Goal: Find specific page/section

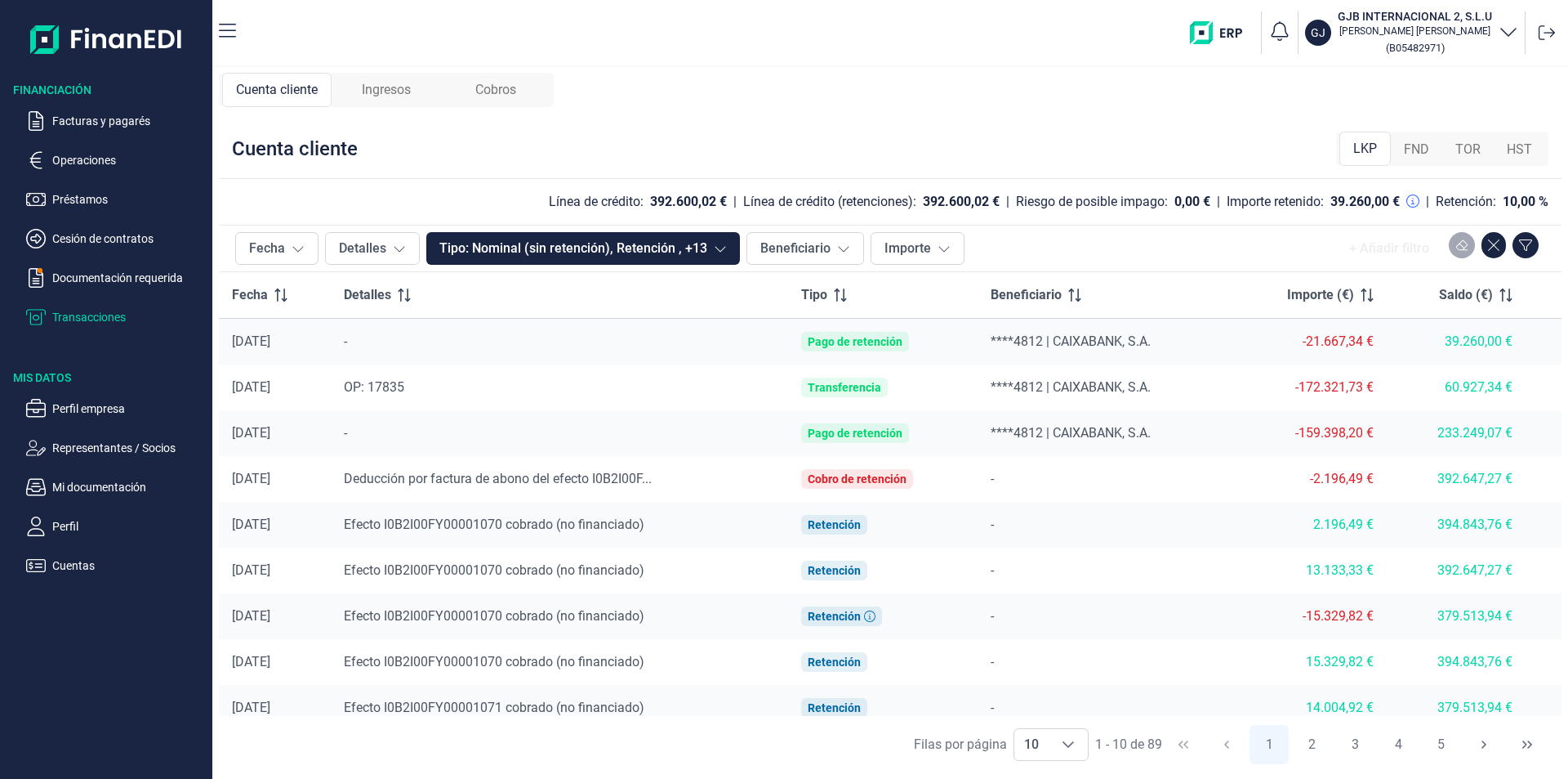
click at [79, 318] on p "Transacciones" at bounding box center [129, 317] width 154 height 20
click at [81, 276] on p "Documentación requerida" at bounding box center [129, 278] width 154 height 20
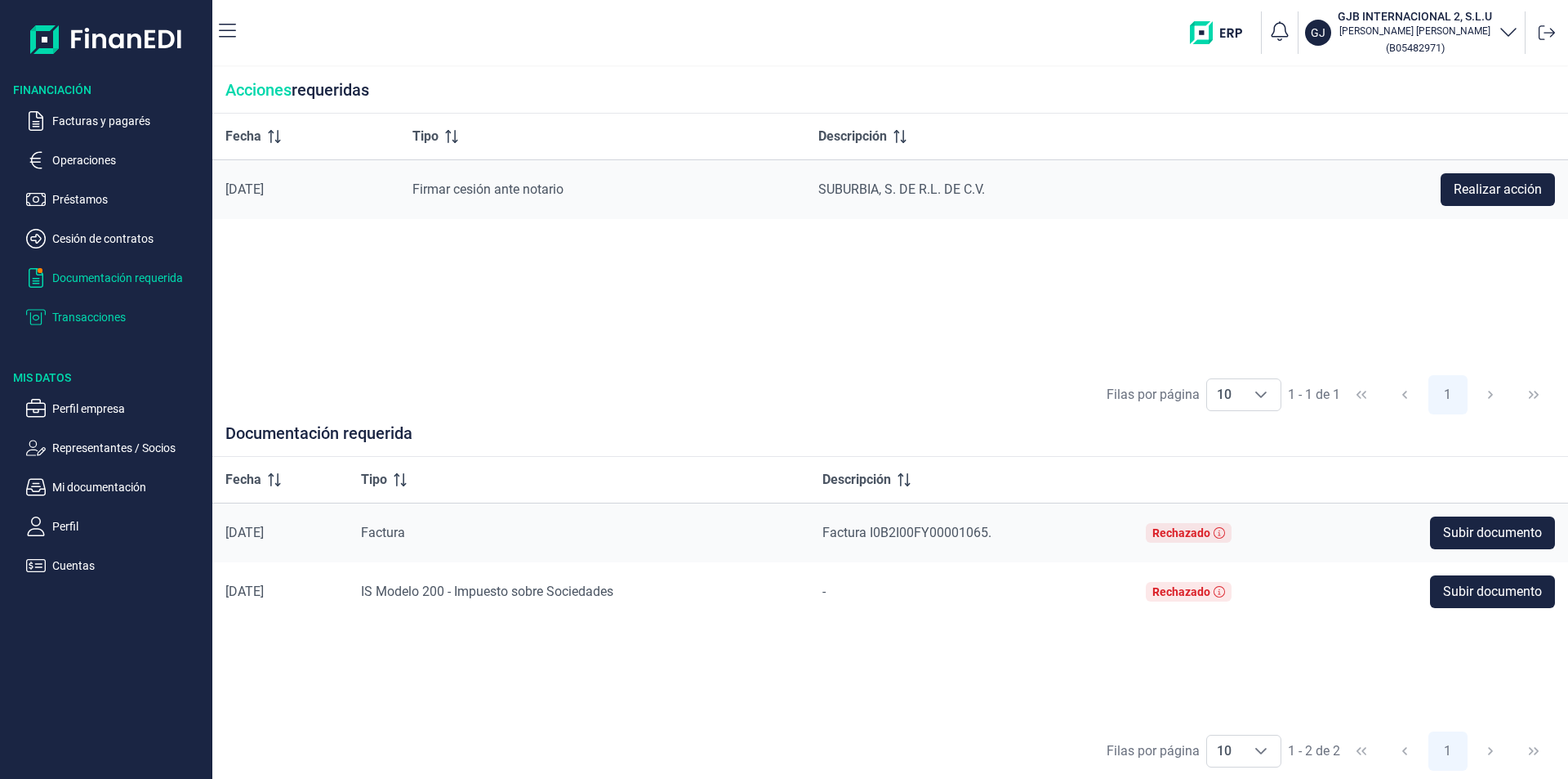
click at [87, 315] on p "Transacciones" at bounding box center [129, 317] width 154 height 20
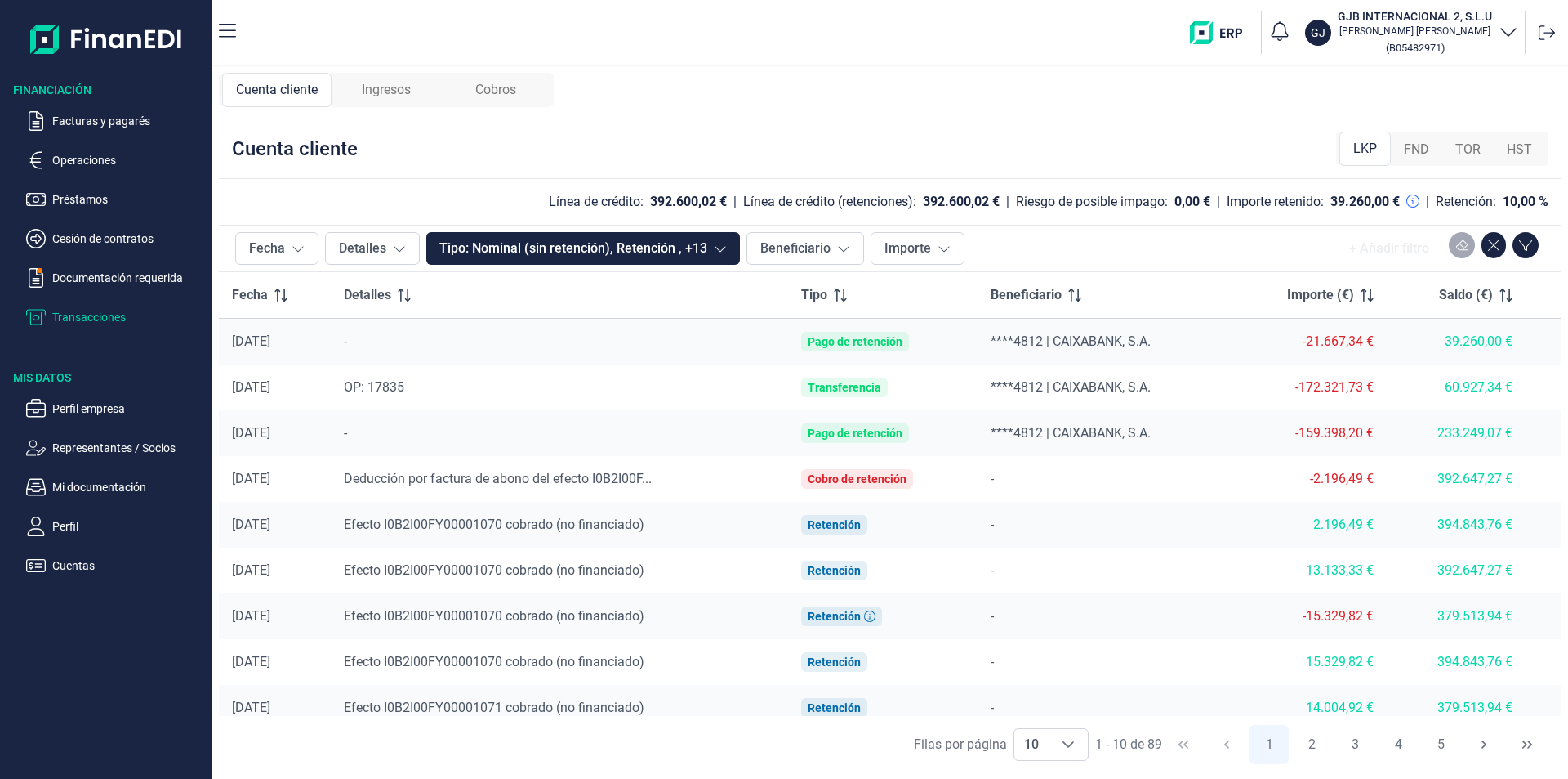
click at [382, 94] on span "Ingresos" at bounding box center [386, 90] width 49 height 20
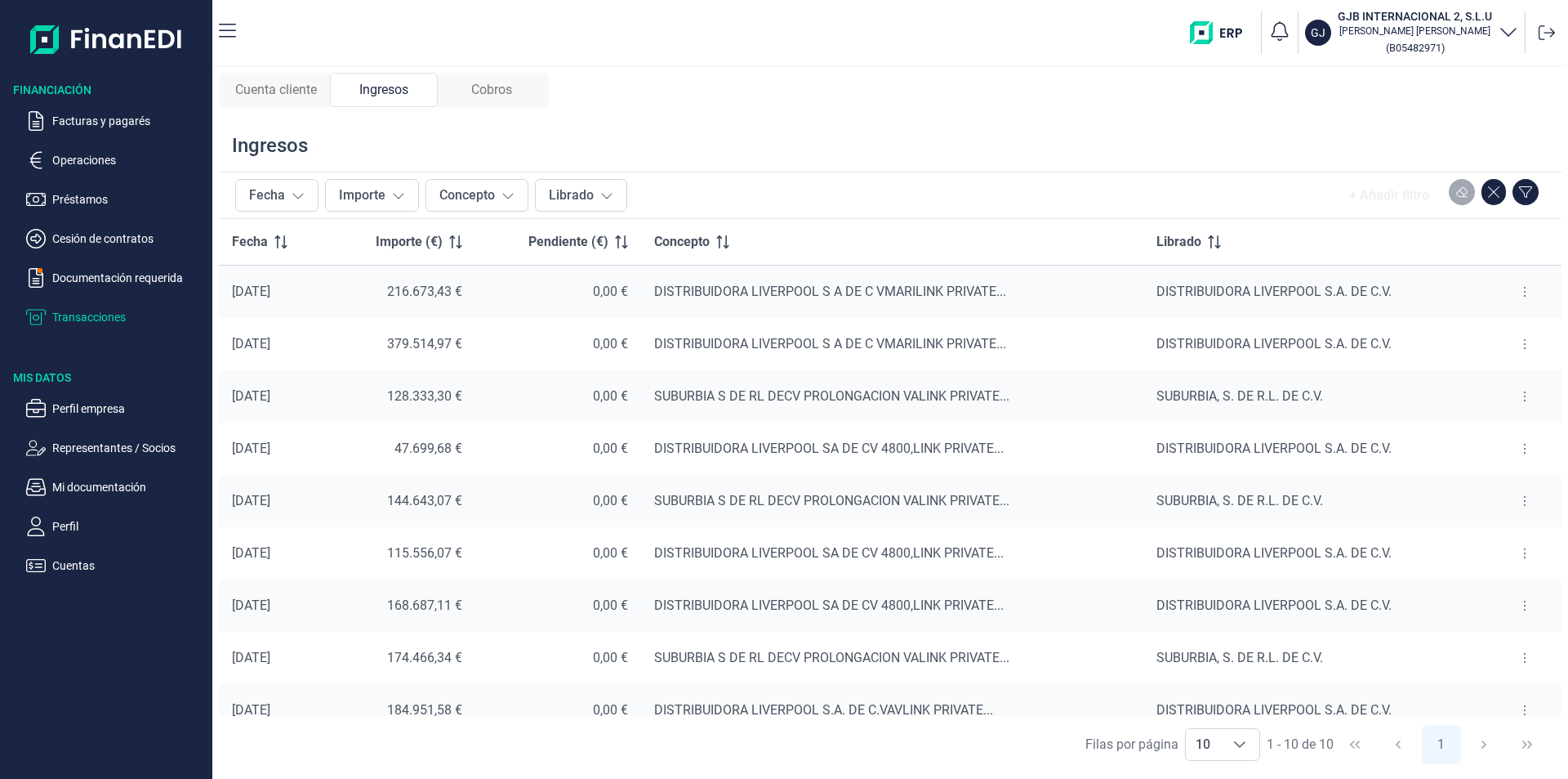
click at [262, 88] on span "Cuenta cliente" at bounding box center [276, 90] width 82 height 20
